Goal: Task Accomplishment & Management: Use online tool/utility

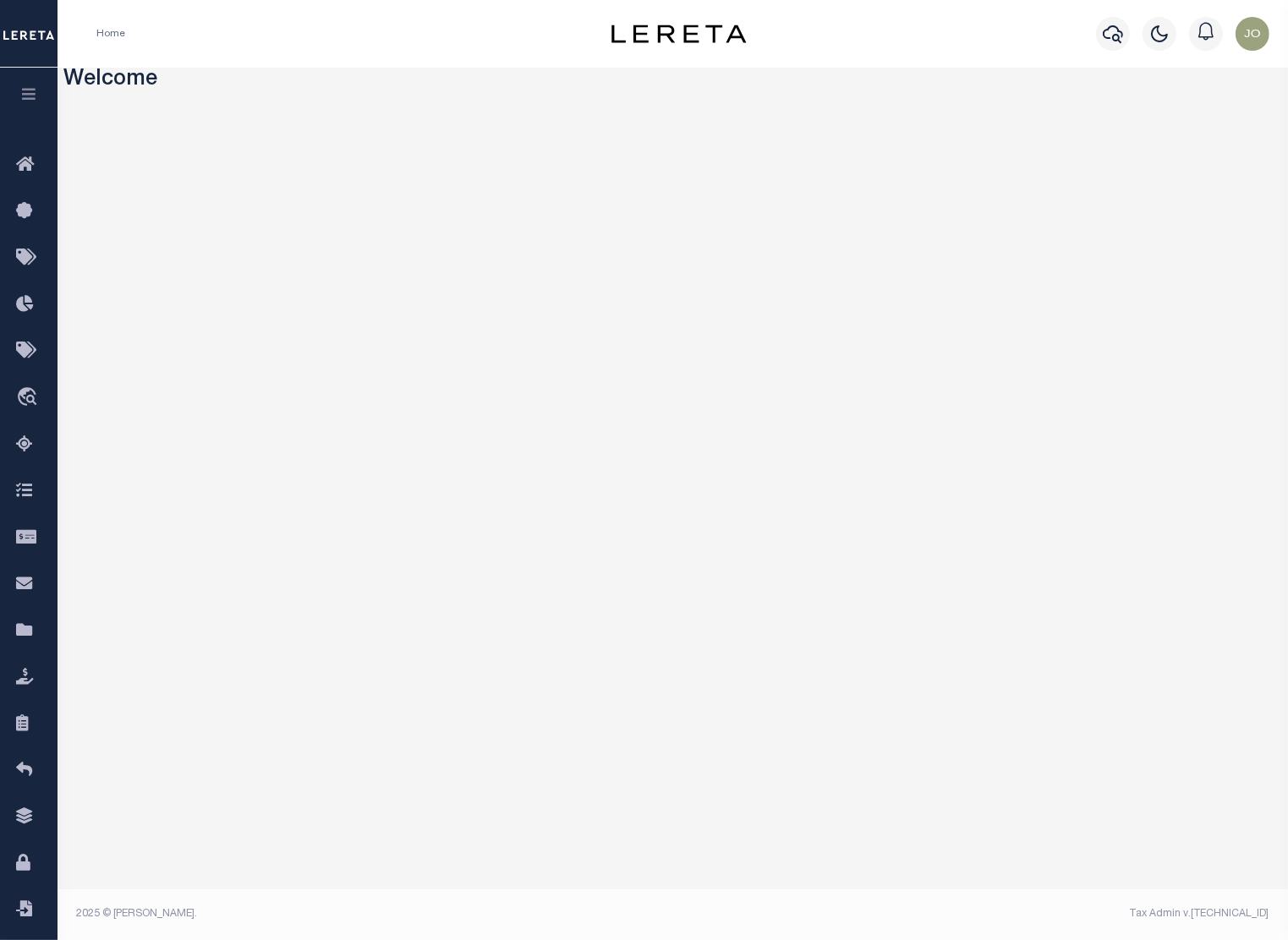
click at [36, 93] on icon "button" at bounding box center [30, 93] width 20 height 15
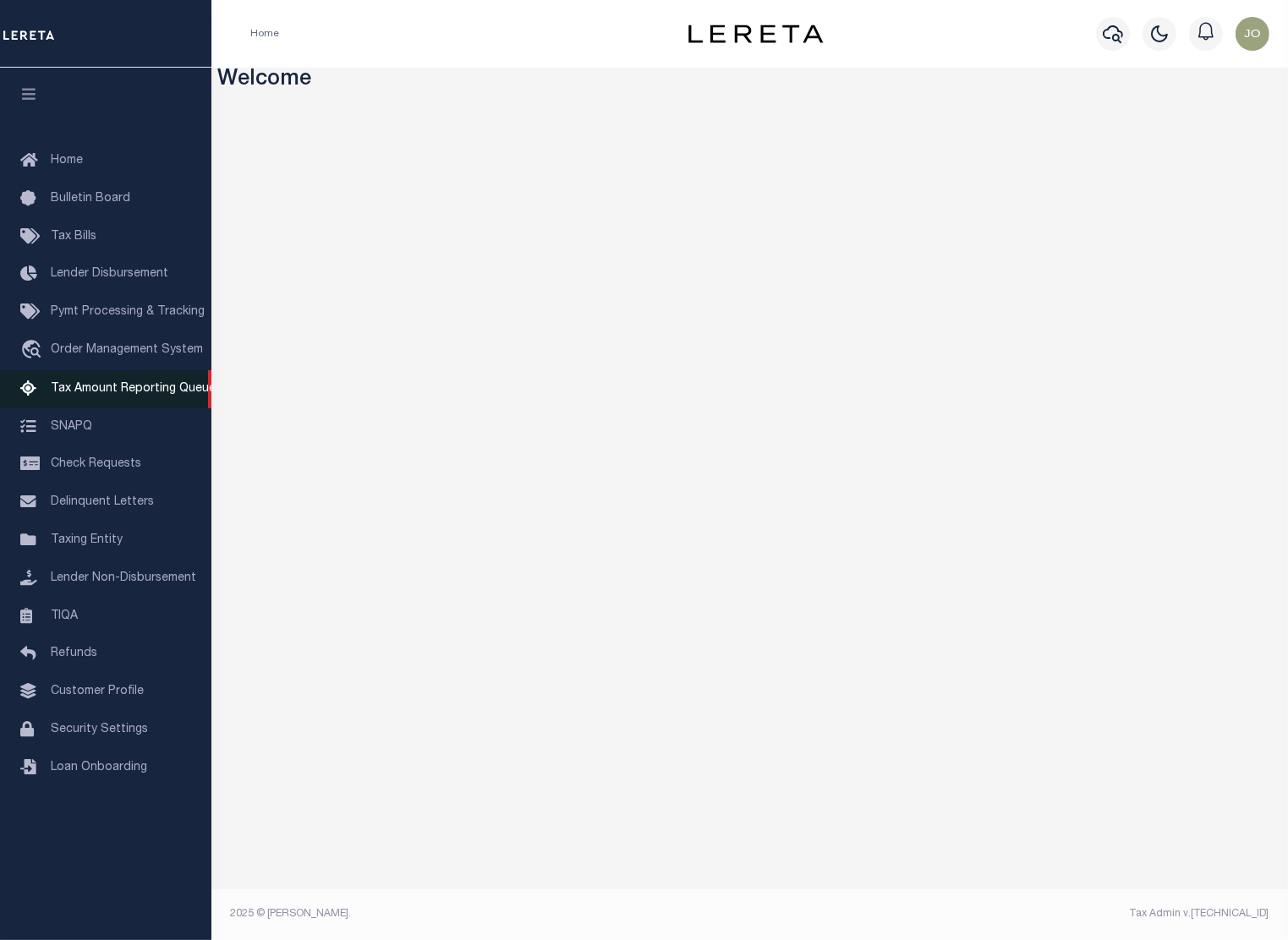
click at [137, 391] on span "Tax Amount Reporting Queue" at bounding box center [133, 388] width 165 height 12
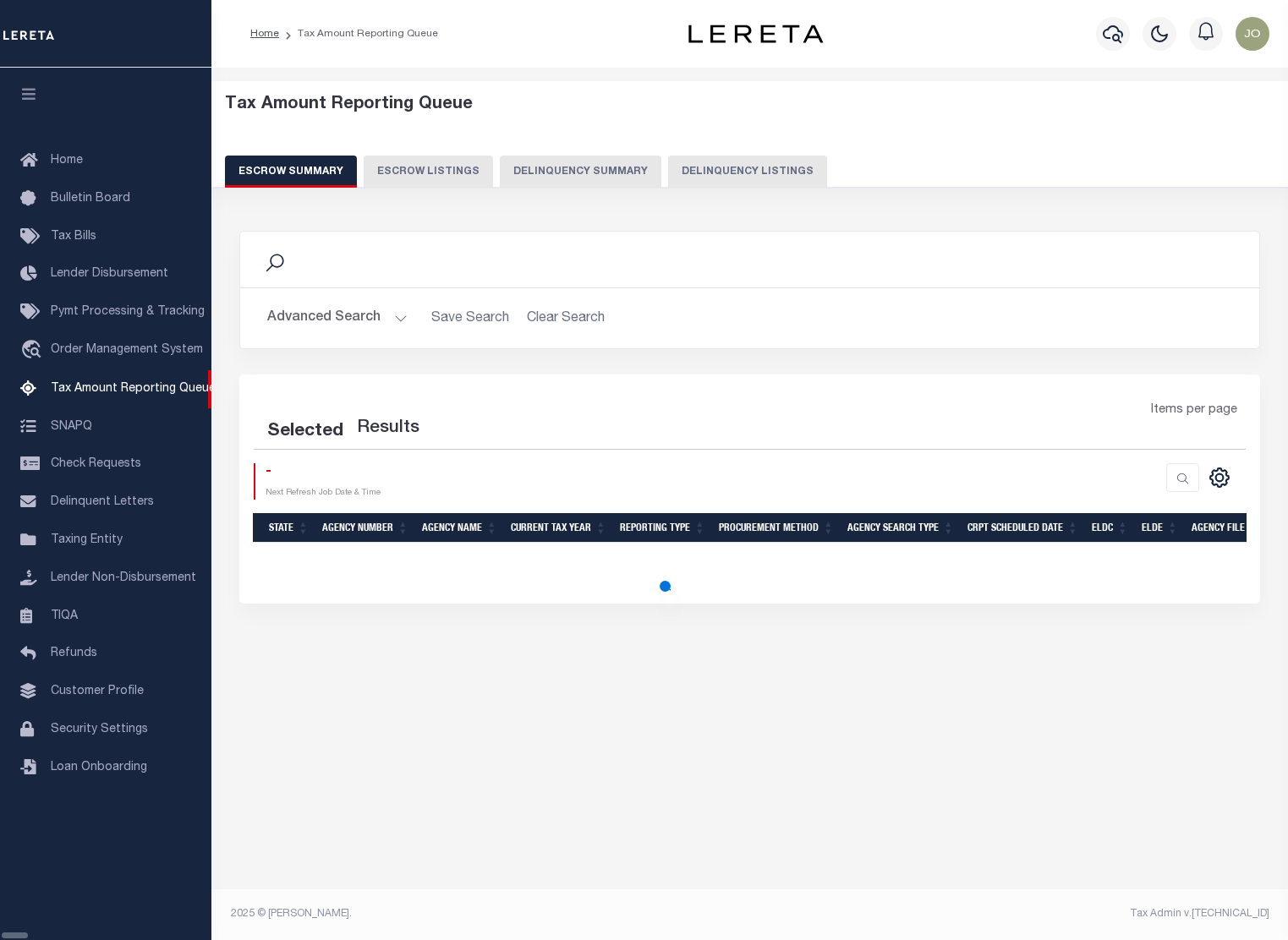
select select "100"
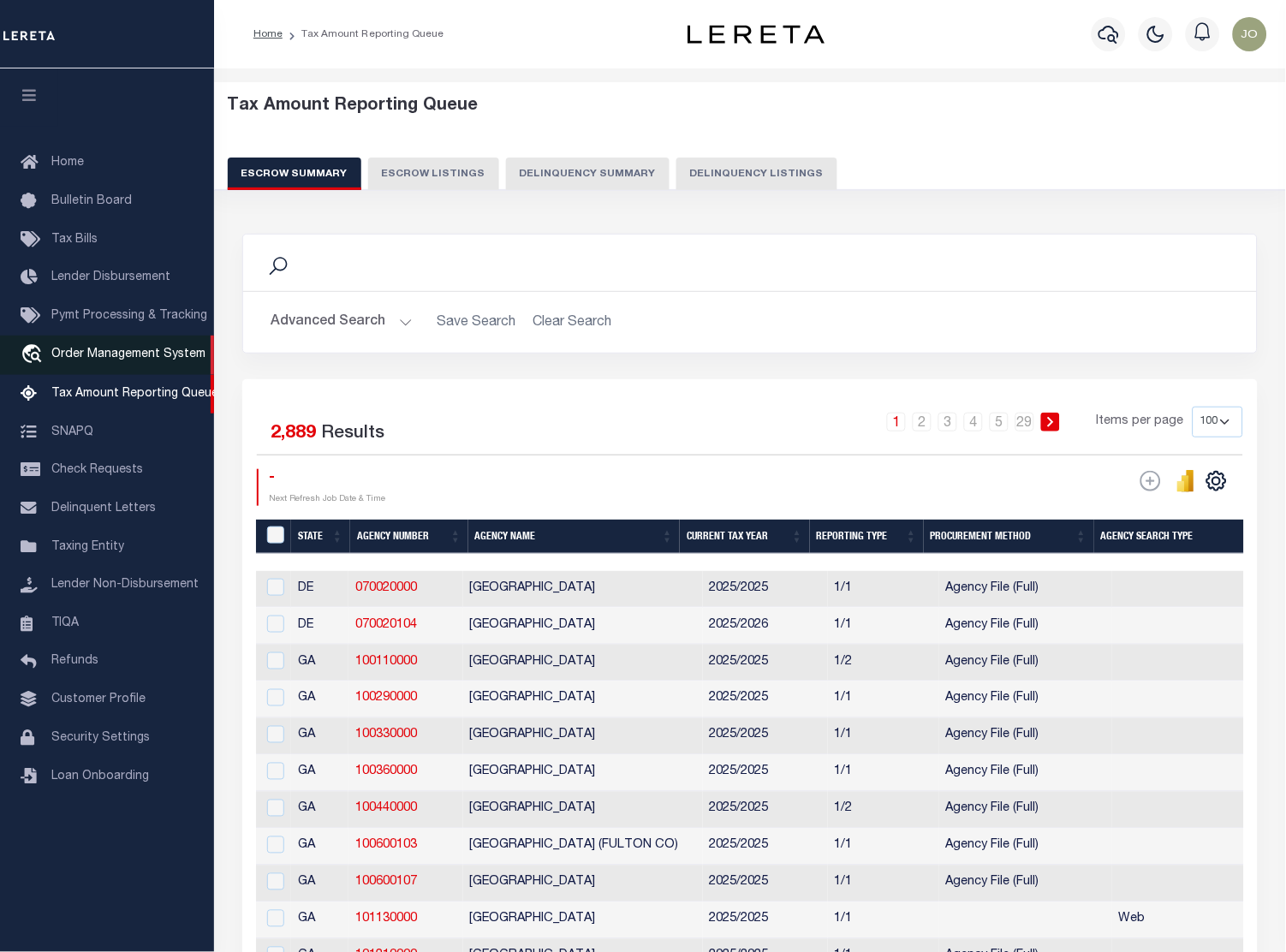
click at [104, 366] on link "travel_explore Order Management System" at bounding box center [106, 355] width 214 height 39
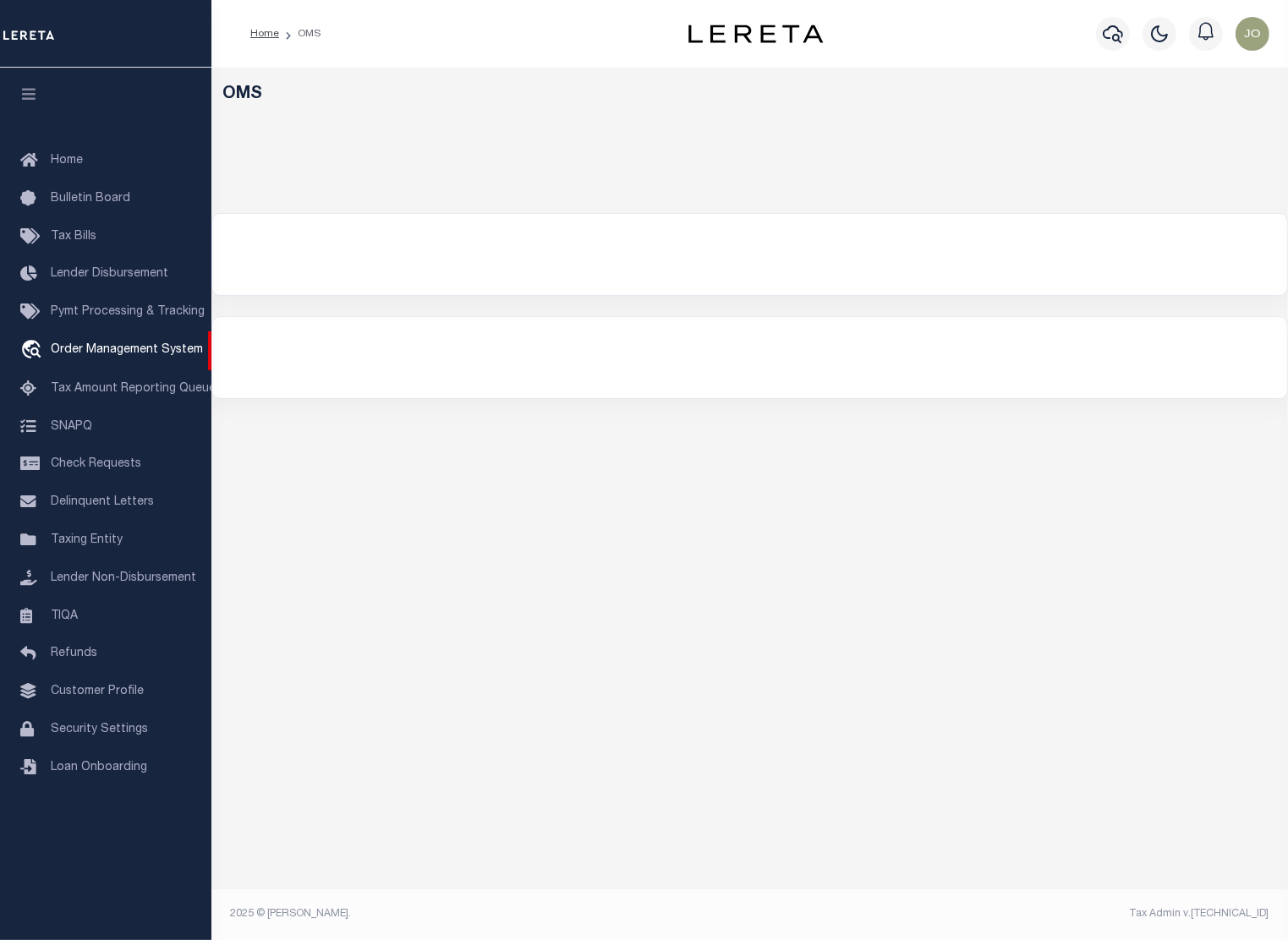
select select "200"
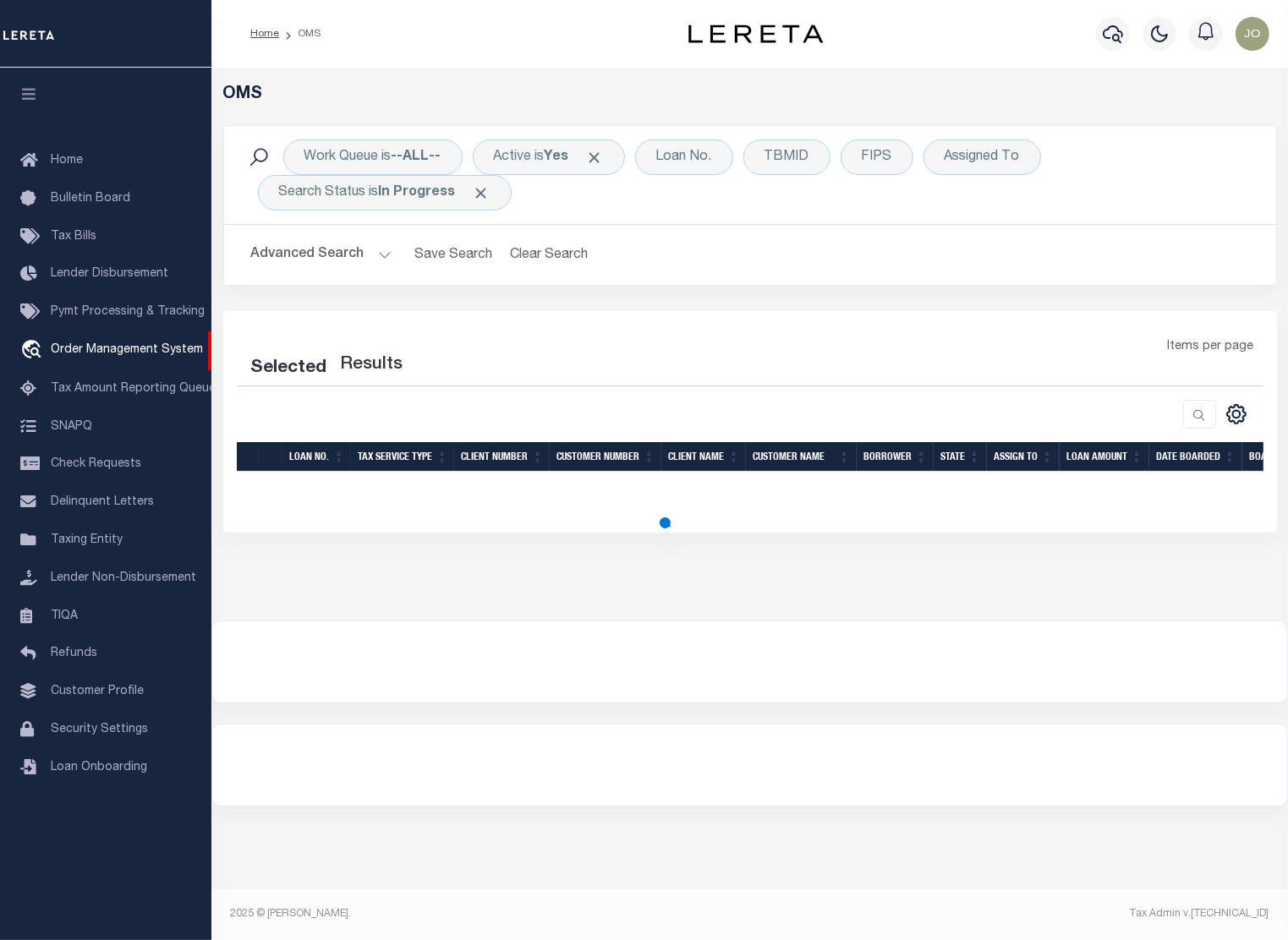
select select "200"
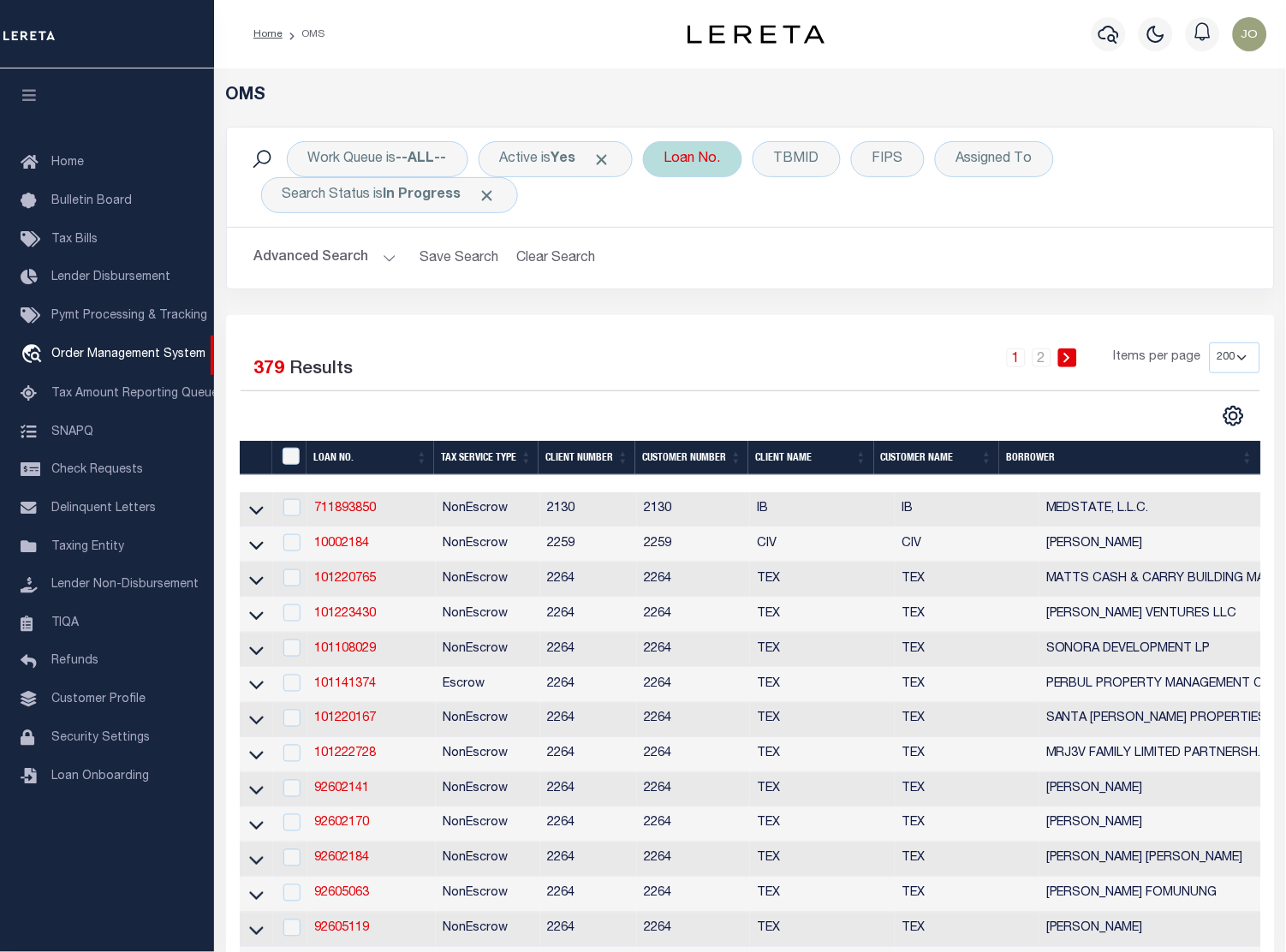
click at [680, 162] on div "Loan No." at bounding box center [692, 159] width 99 height 36
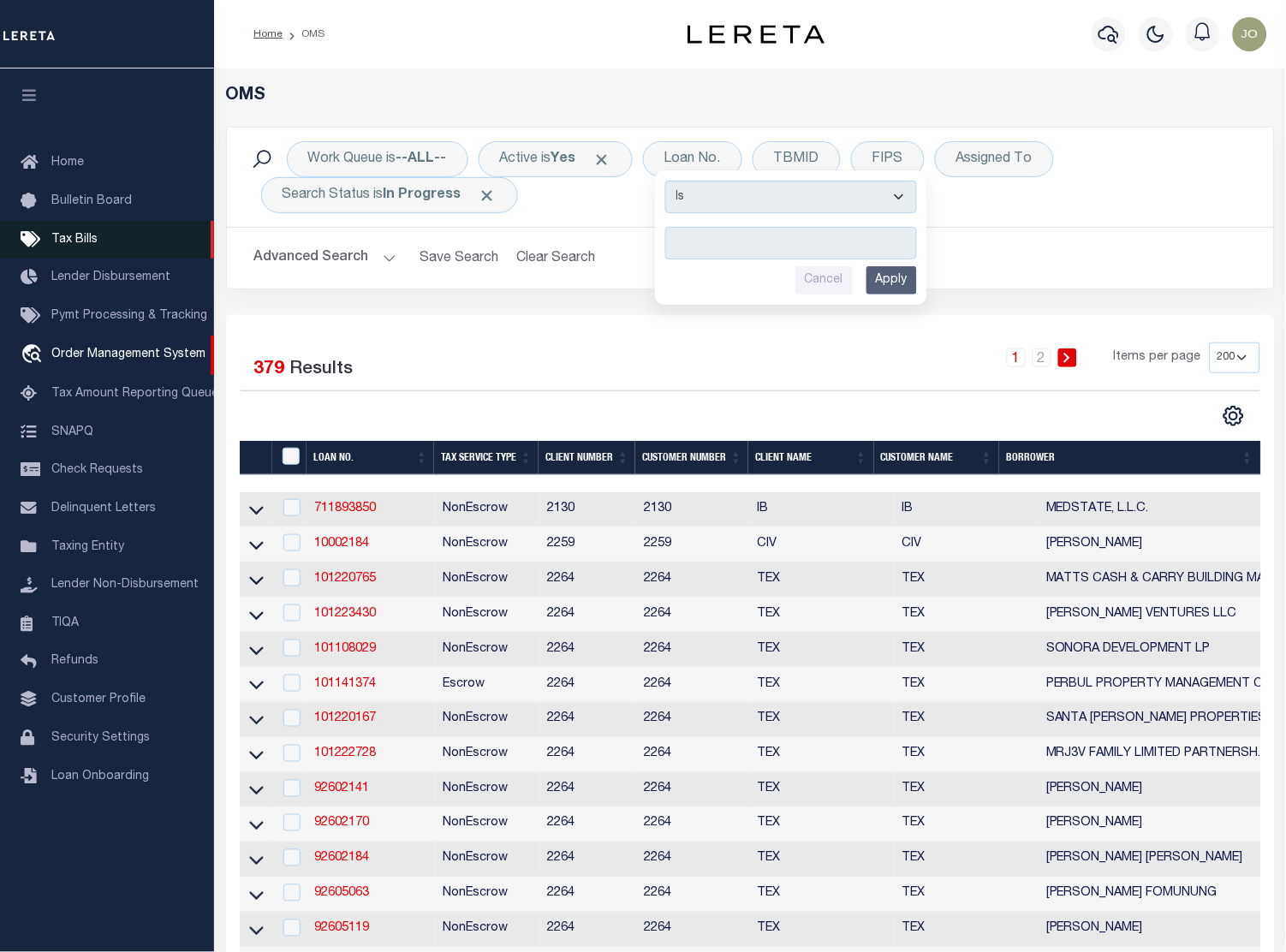
click at [117, 240] on link "Tax Bills" at bounding box center [106, 240] width 214 height 38
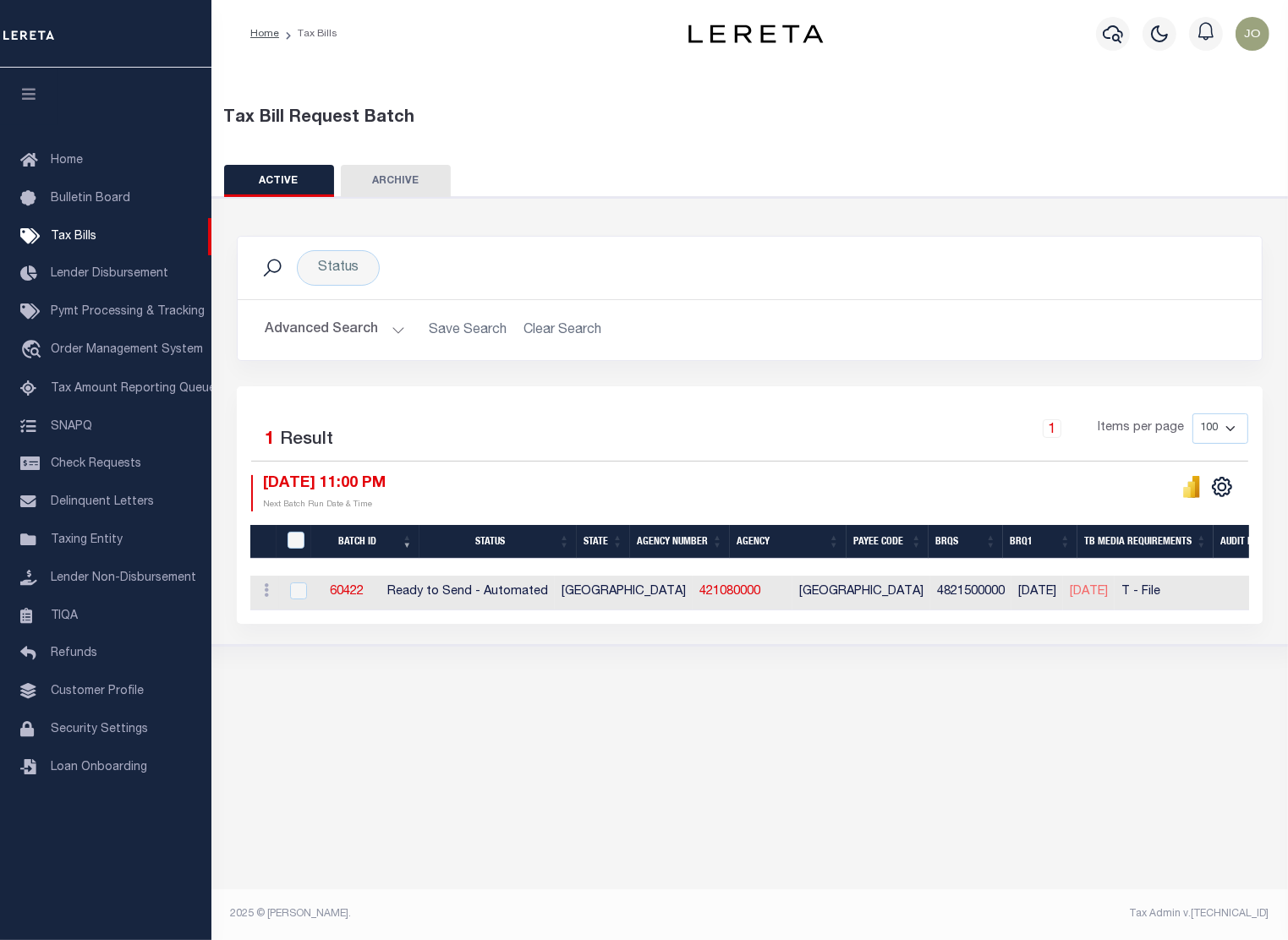
click at [412, 184] on button "ARCHIVE" at bounding box center [395, 181] width 110 height 32
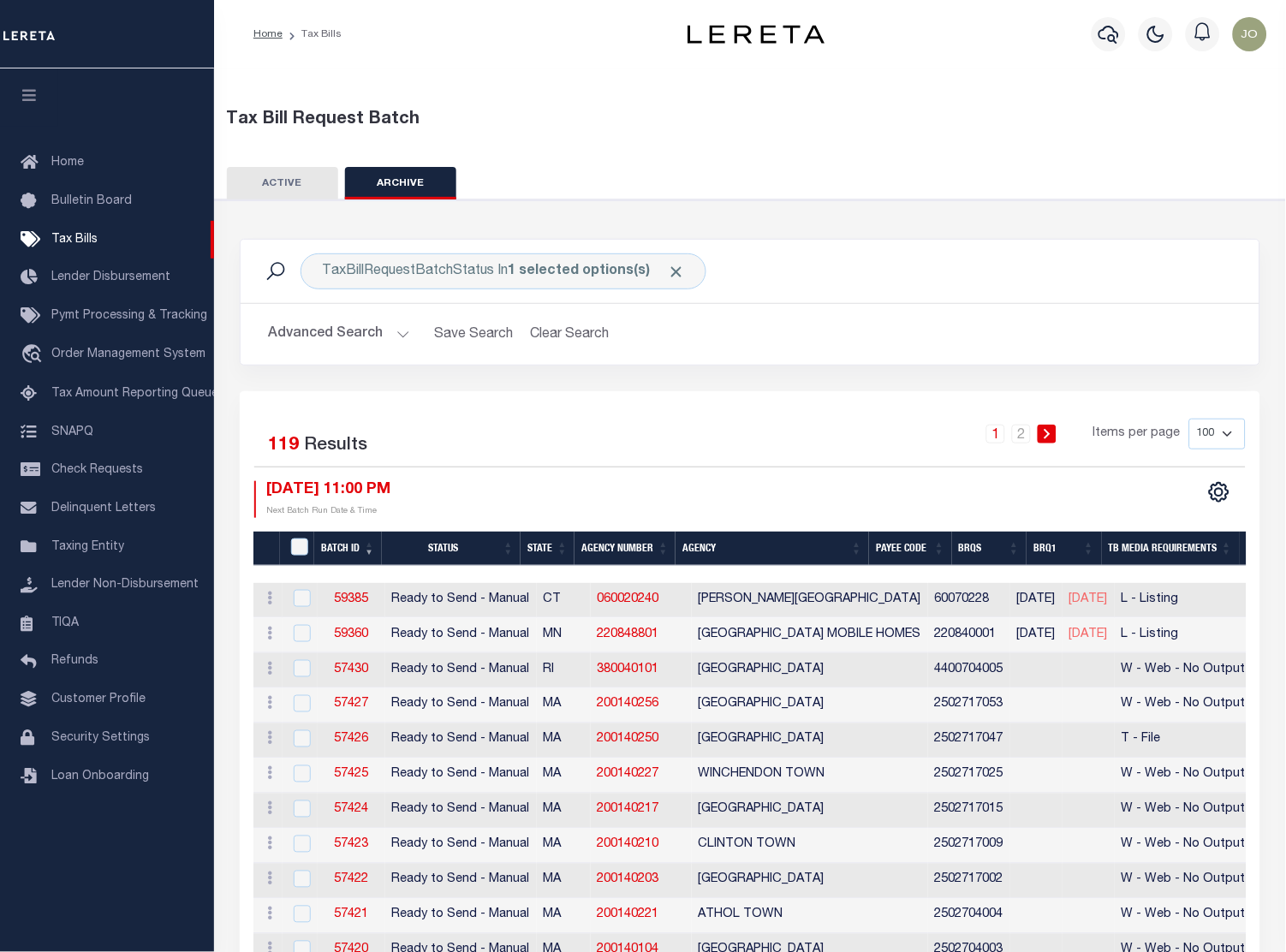
click at [301, 183] on button "ACTIVE" at bounding box center [282, 184] width 111 height 33
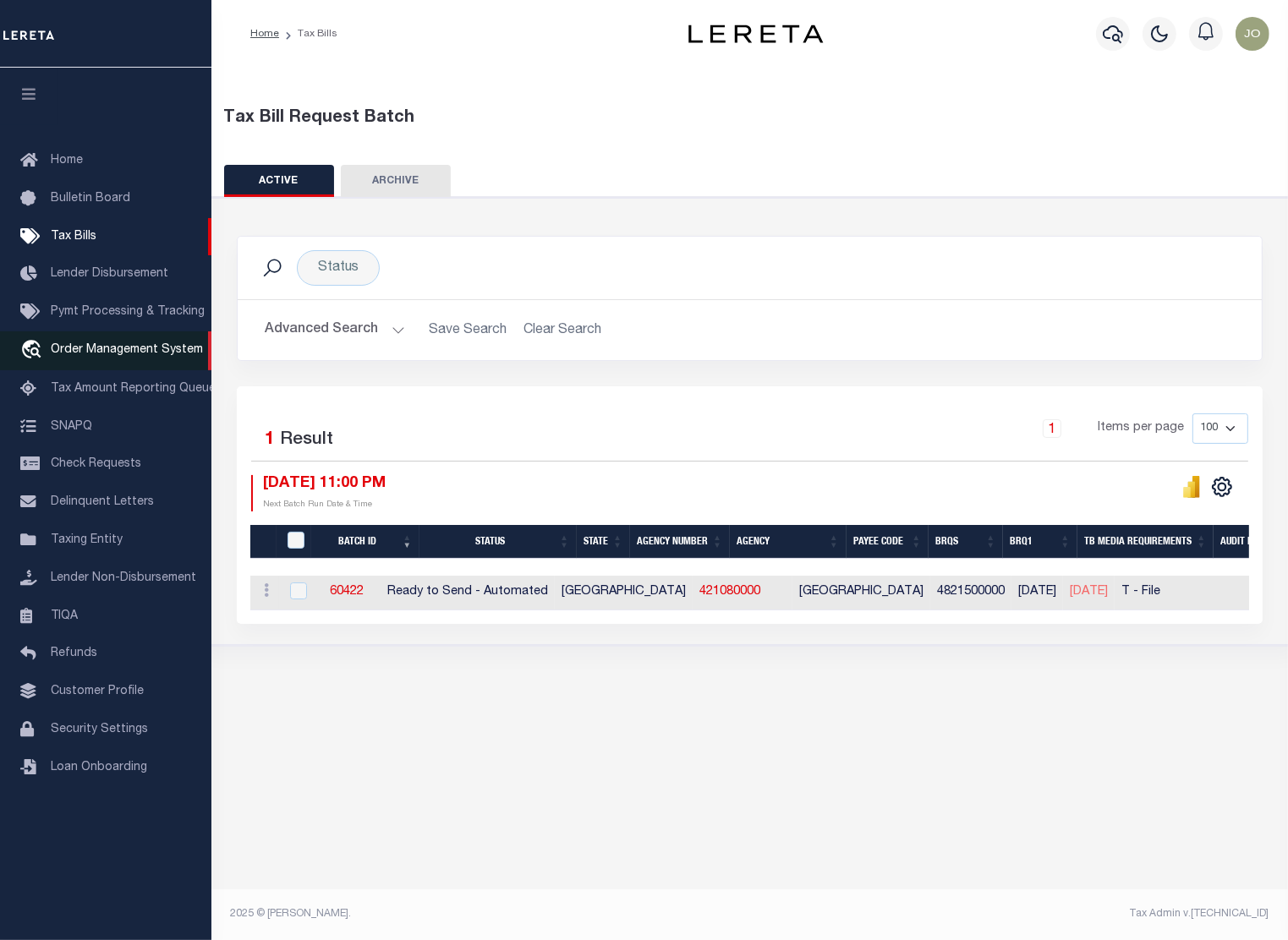
click at [126, 356] on span "Order Management System" at bounding box center [126, 349] width 152 height 12
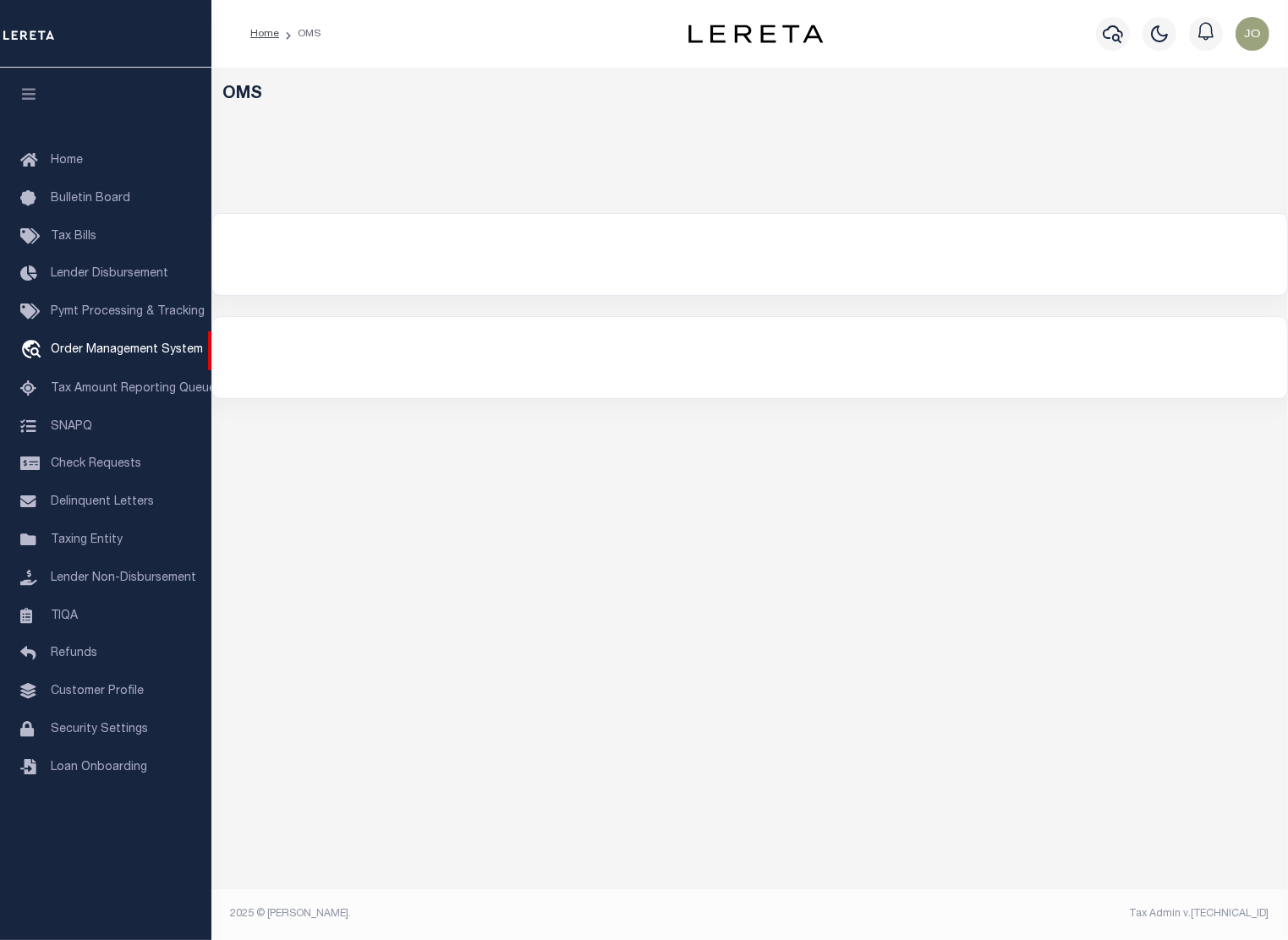
select select "200"
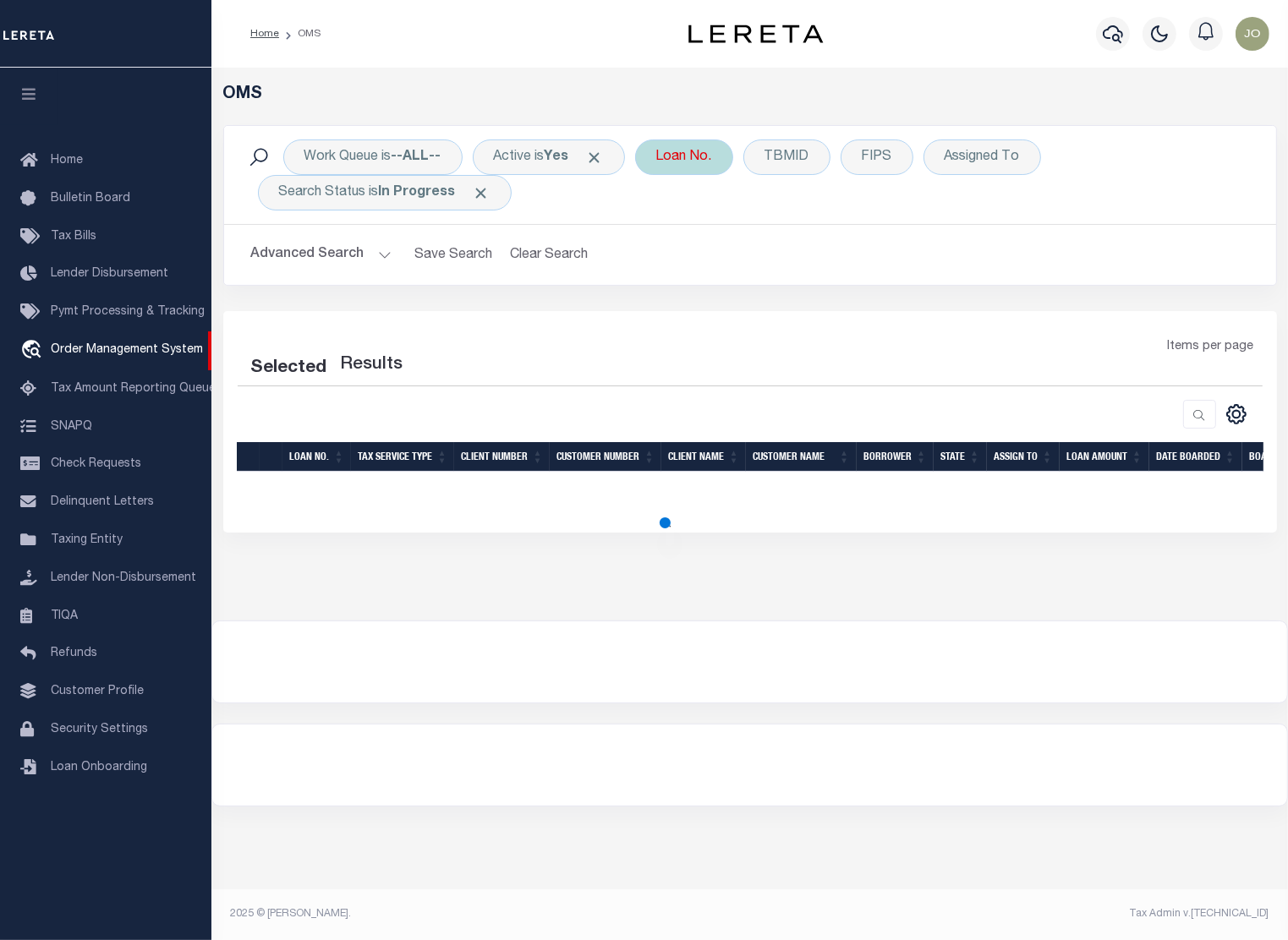
click at [682, 164] on div "Loan No." at bounding box center [684, 157] width 98 height 36
select select "200"
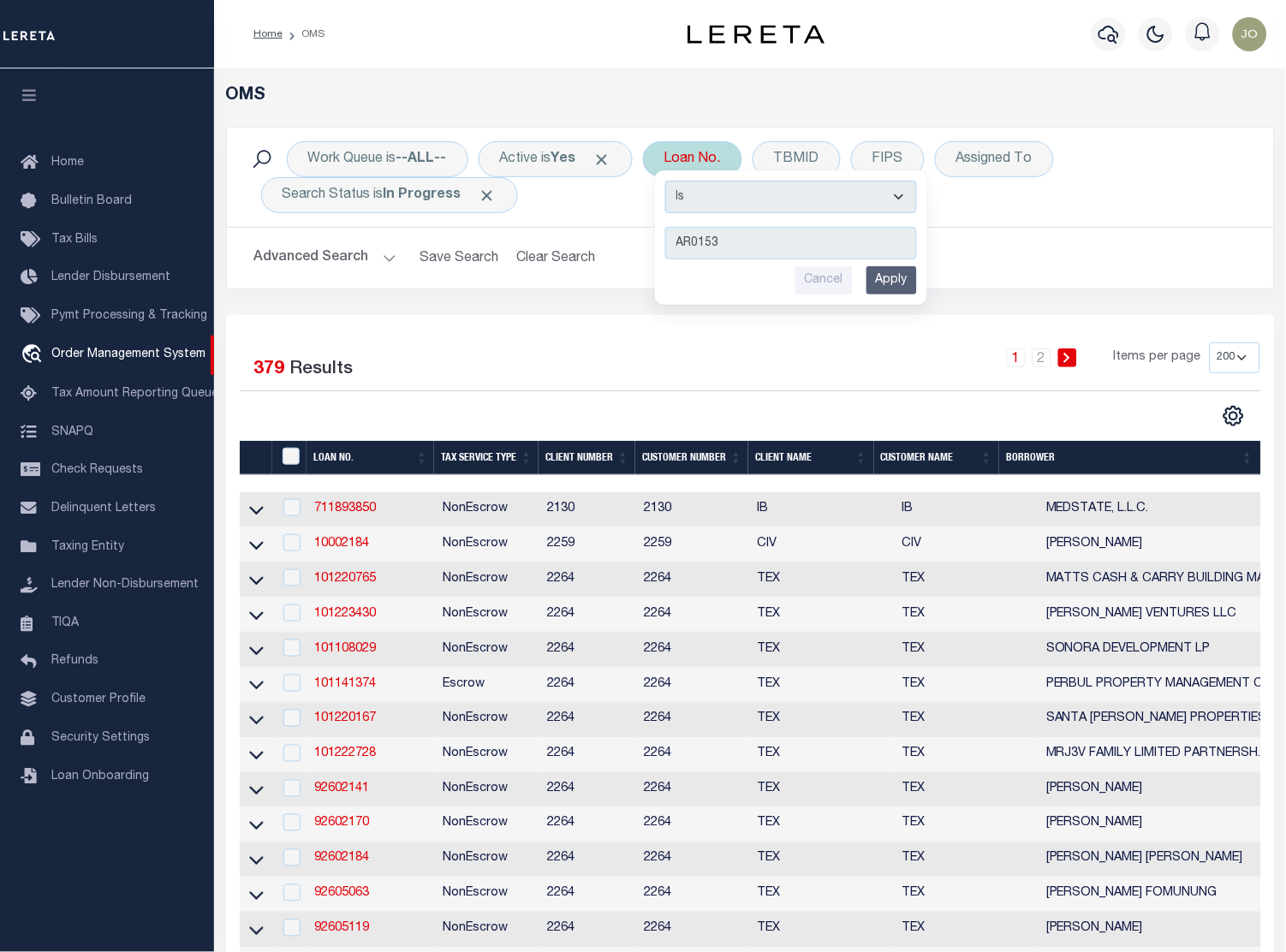
type input "AR0153"
click at [916, 285] on input "Apply" at bounding box center [892, 280] width 51 height 28
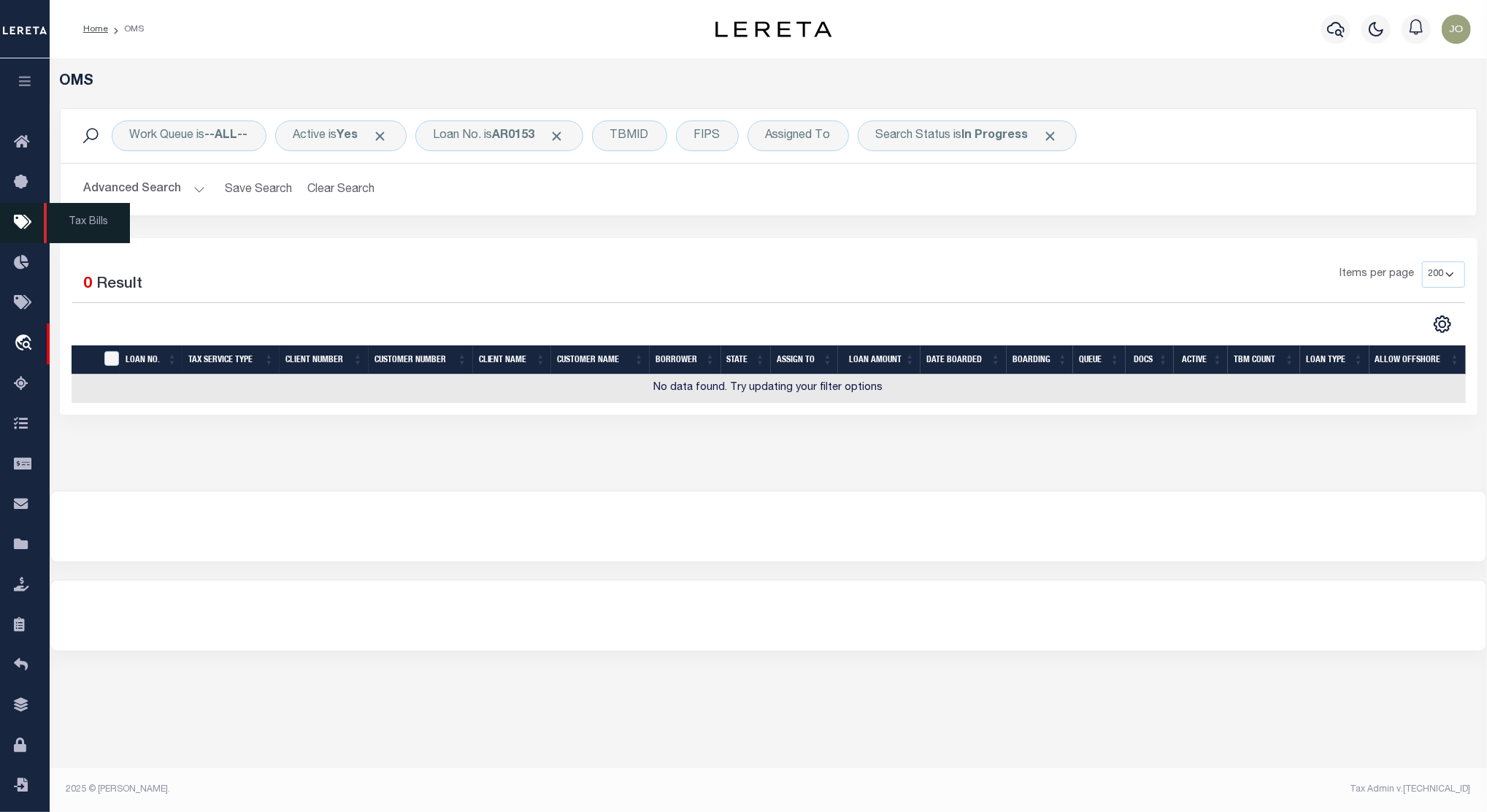
click at [18, 230] on icon at bounding box center [26, 223] width 23 height 19
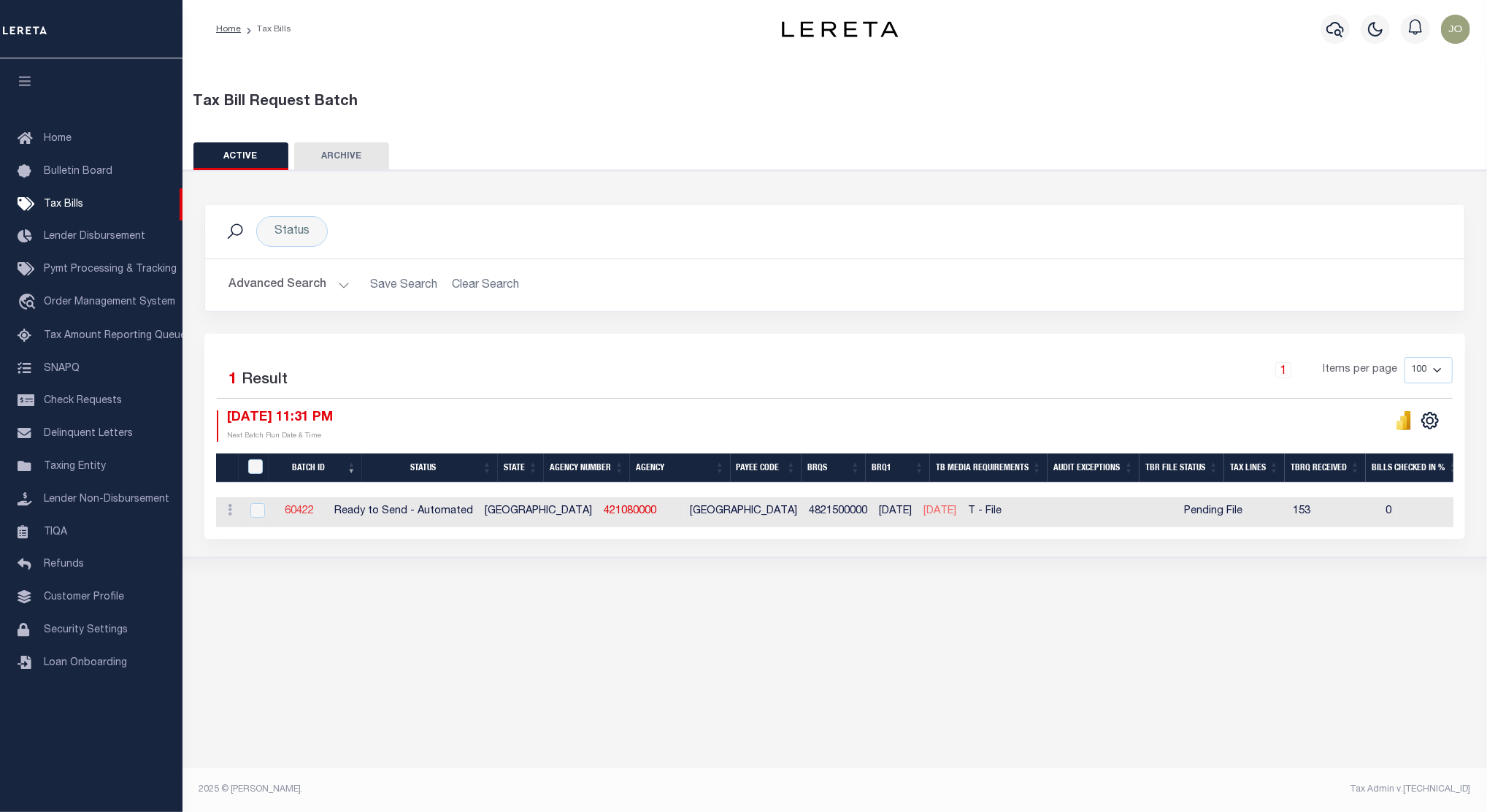
click at [314, 517] on link "60422" at bounding box center [299, 510] width 29 height 10
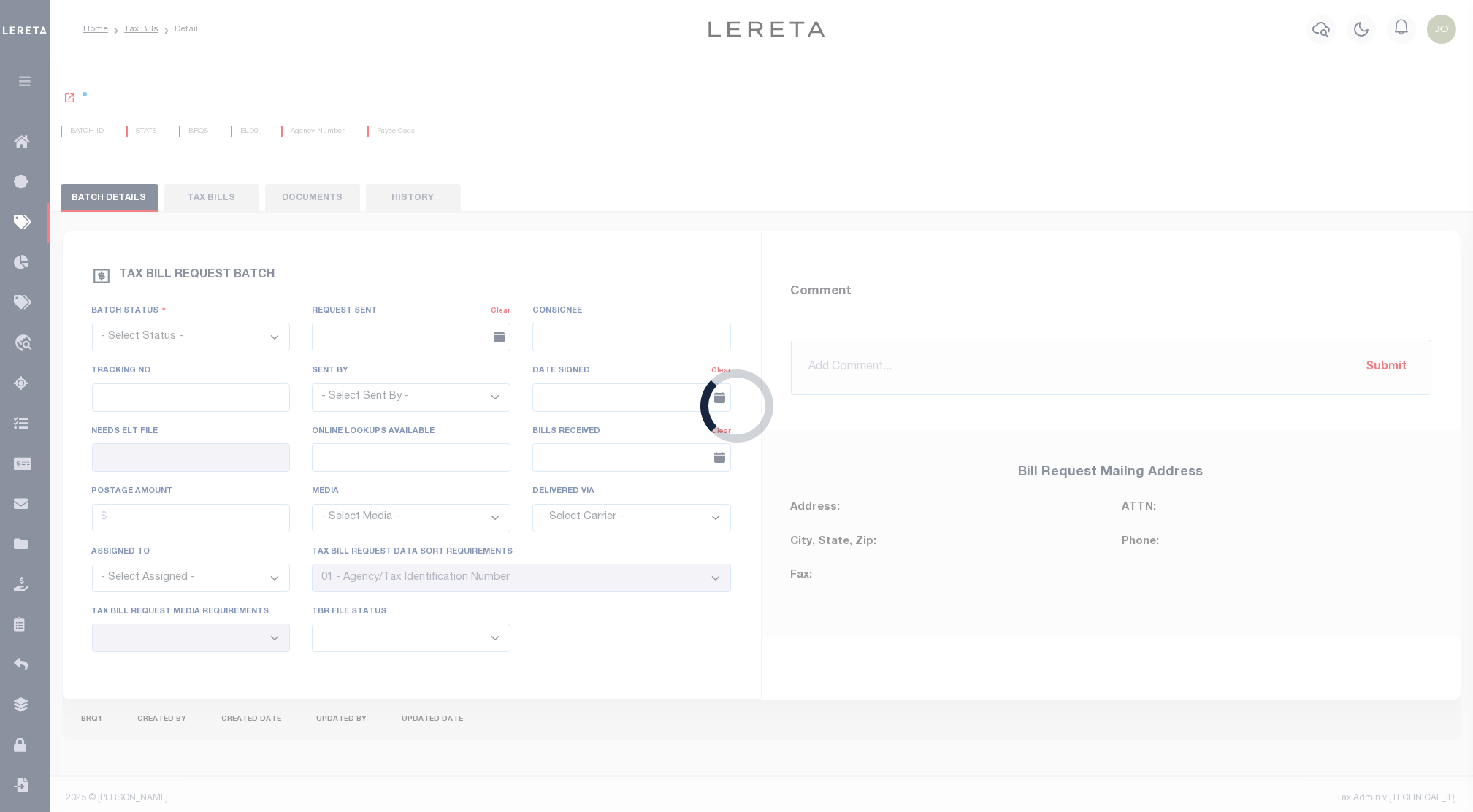
select select "RTA"
type input "Yes"
select select "27"
select select "22"
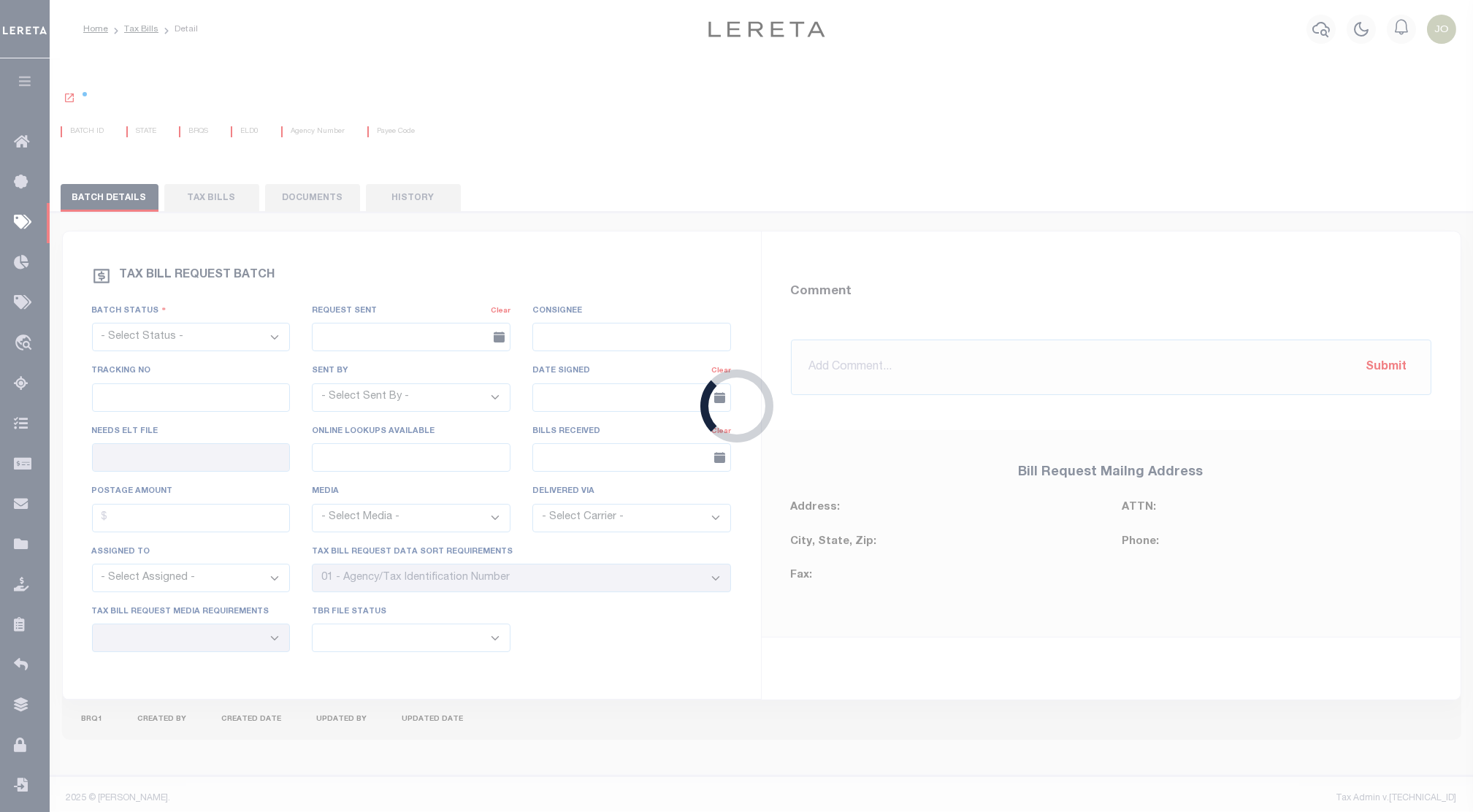
select select "1"
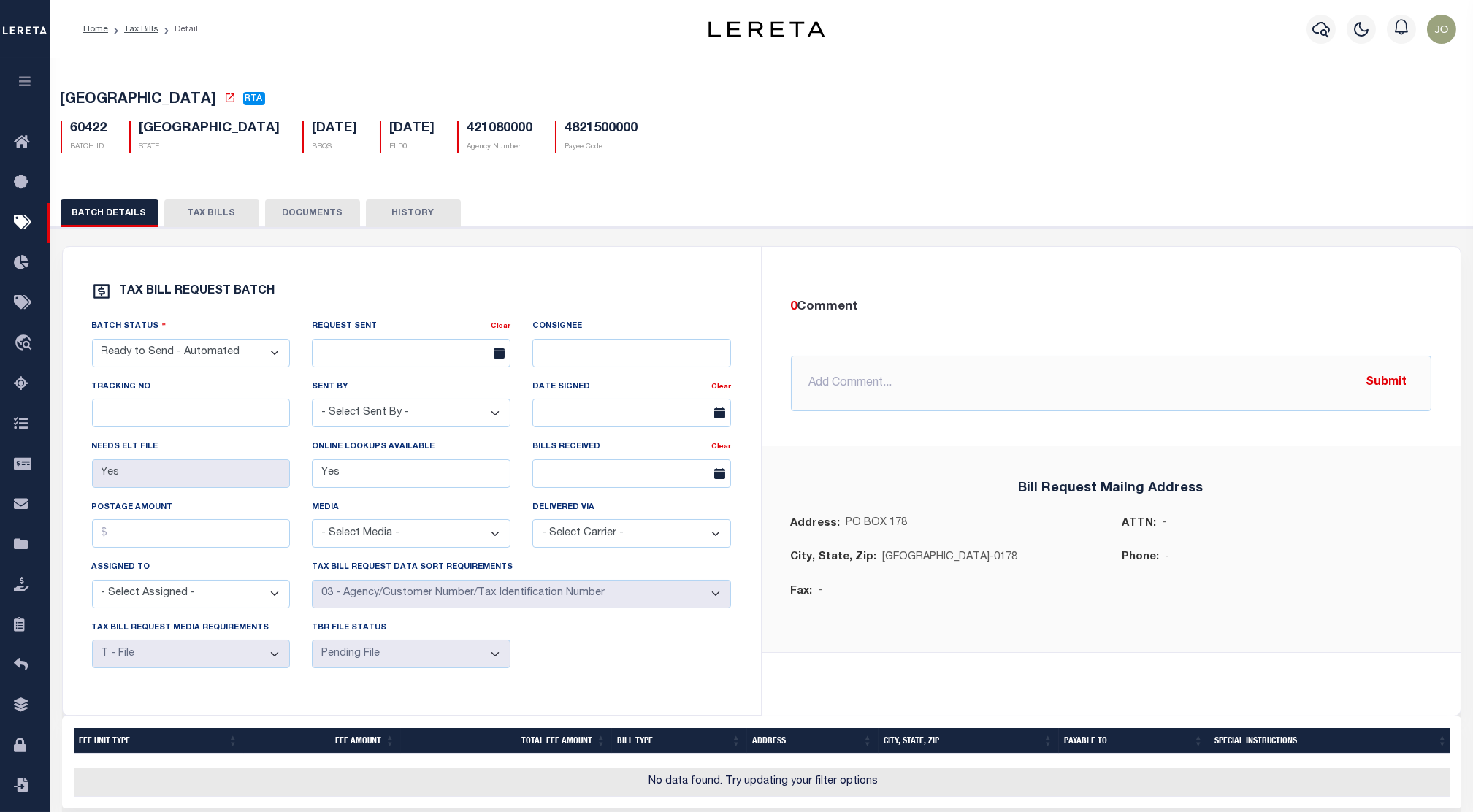
click at [200, 205] on button "TAX BILLS" at bounding box center [212, 213] width 95 height 28
